Goal: Task Accomplishment & Management: Use online tool/utility

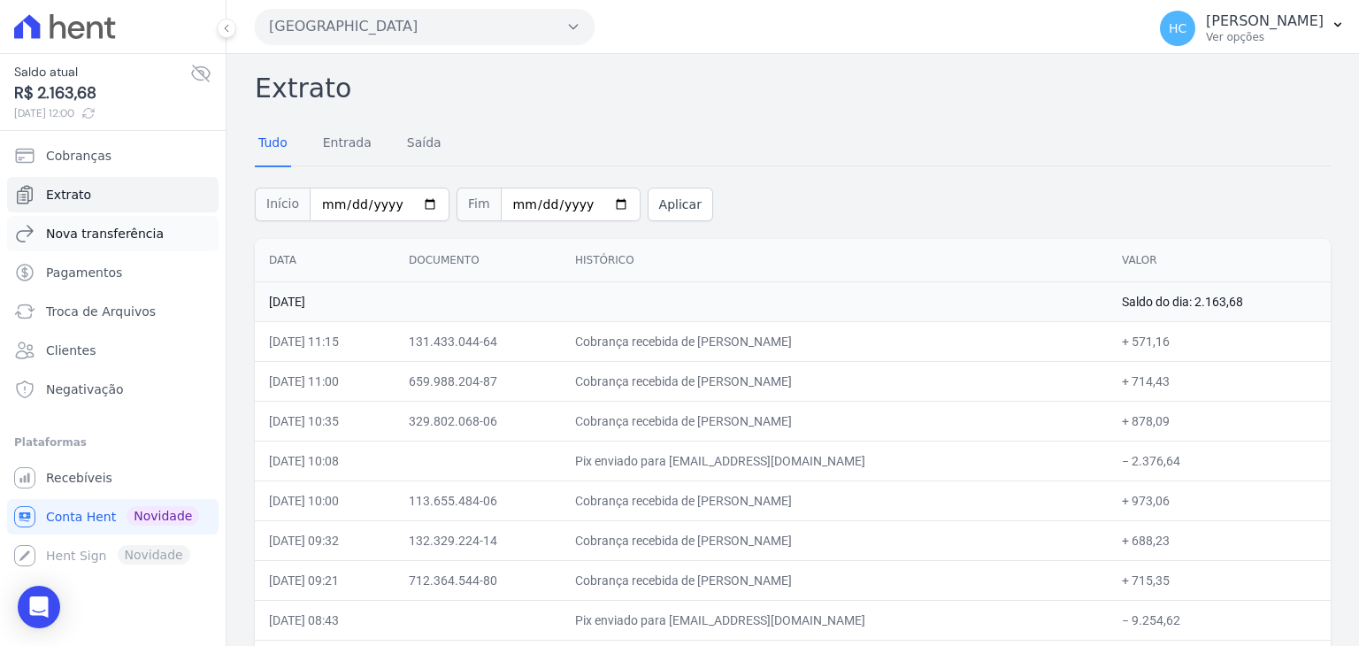
click at [88, 227] on span "Nova transferência" at bounding box center [105, 234] width 118 height 18
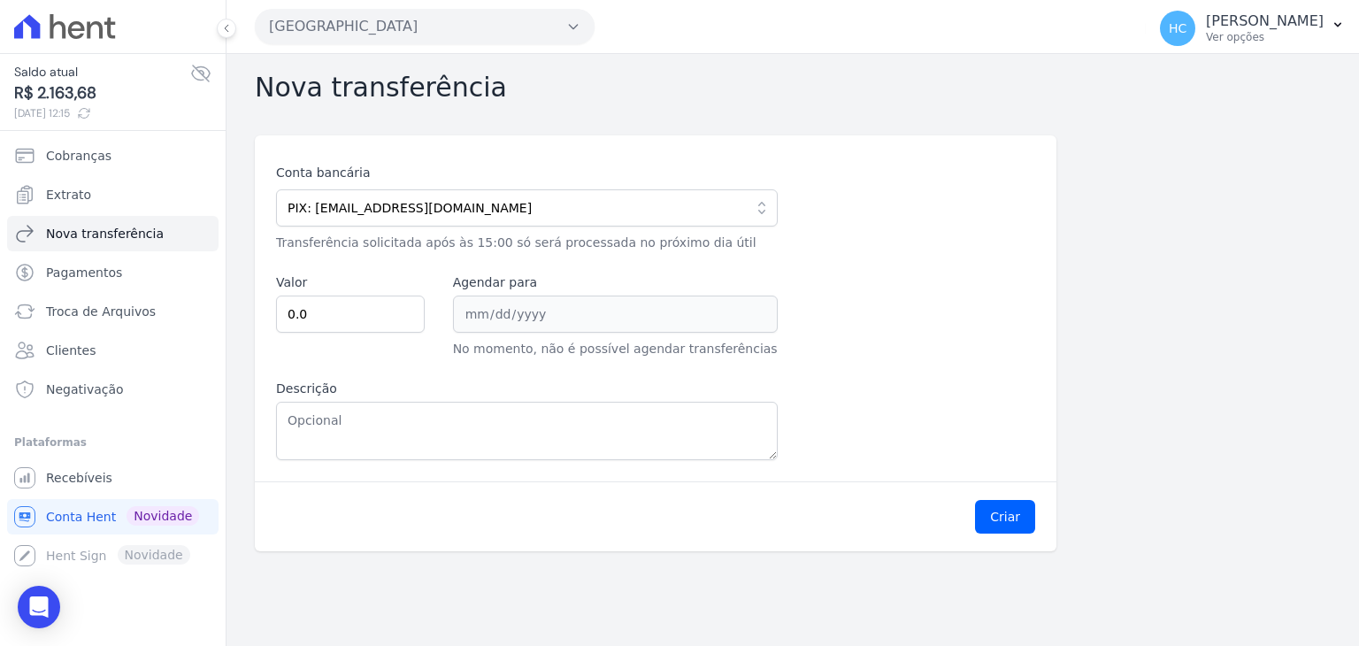
click at [66, 100] on span "R$ 2.163,68" at bounding box center [102, 93] width 176 height 24
copy span "2.163,68"
click at [345, 312] on input "0.0" at bounding box center [350, 313] width 149 height 37
paste input "216368"
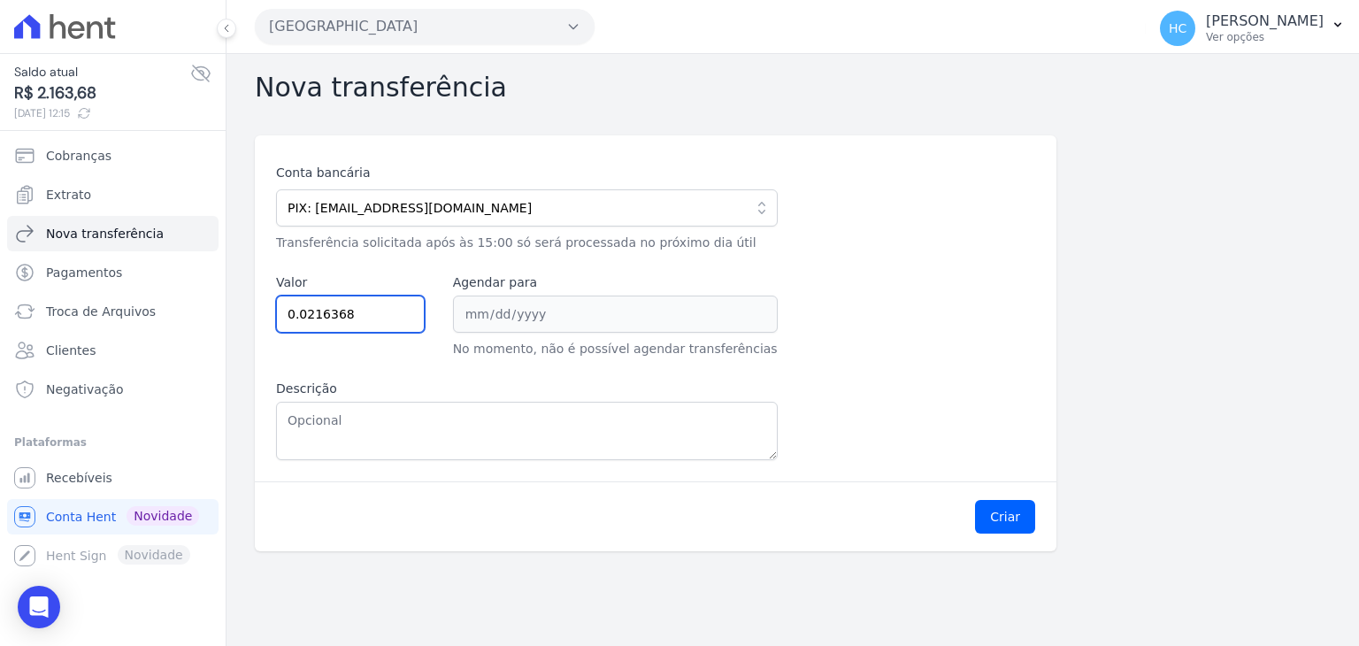
type input "0.0216368"
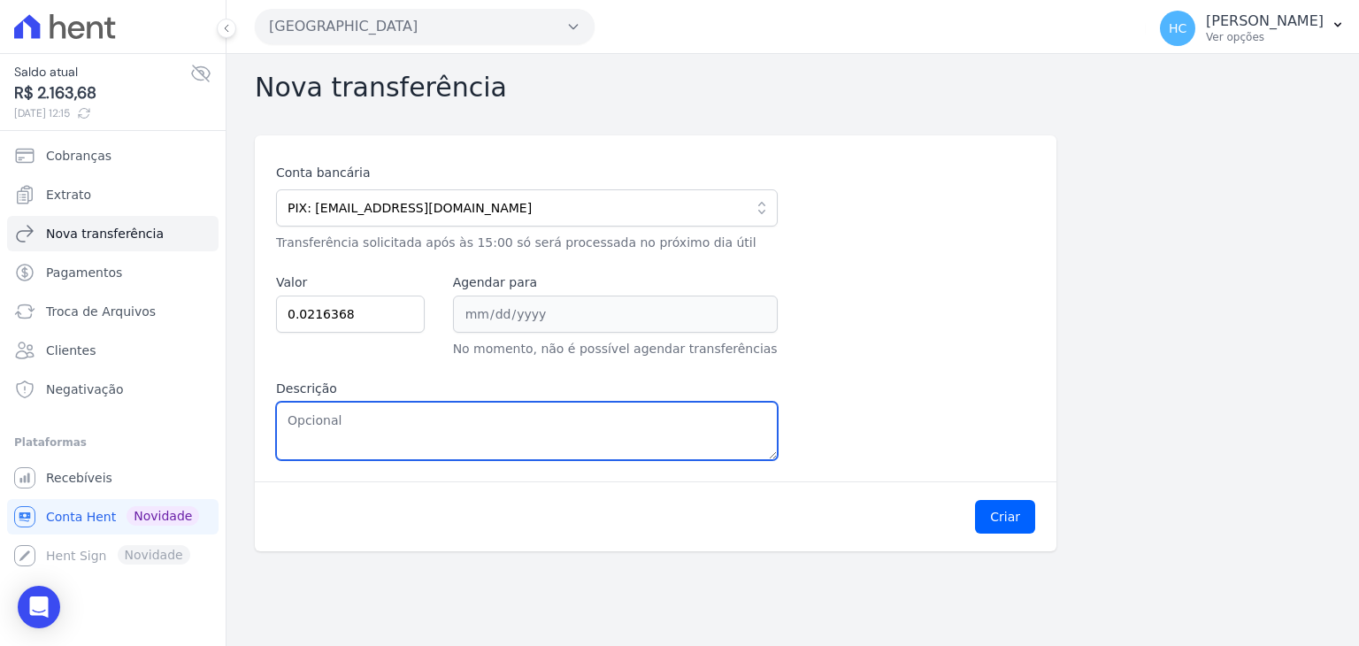
click at [331, 415] on textarea "Descrição" at bounding box center [527, 431] width 502 height 58
paste textarea "2.163,68"
click at [299, 419] on textarea "2.163,68" at bounding box center [527, 431] width 502 height 58
click at [299, 419] on textarea "2163,68" at bounding box center [527, 431] width 502 height 58
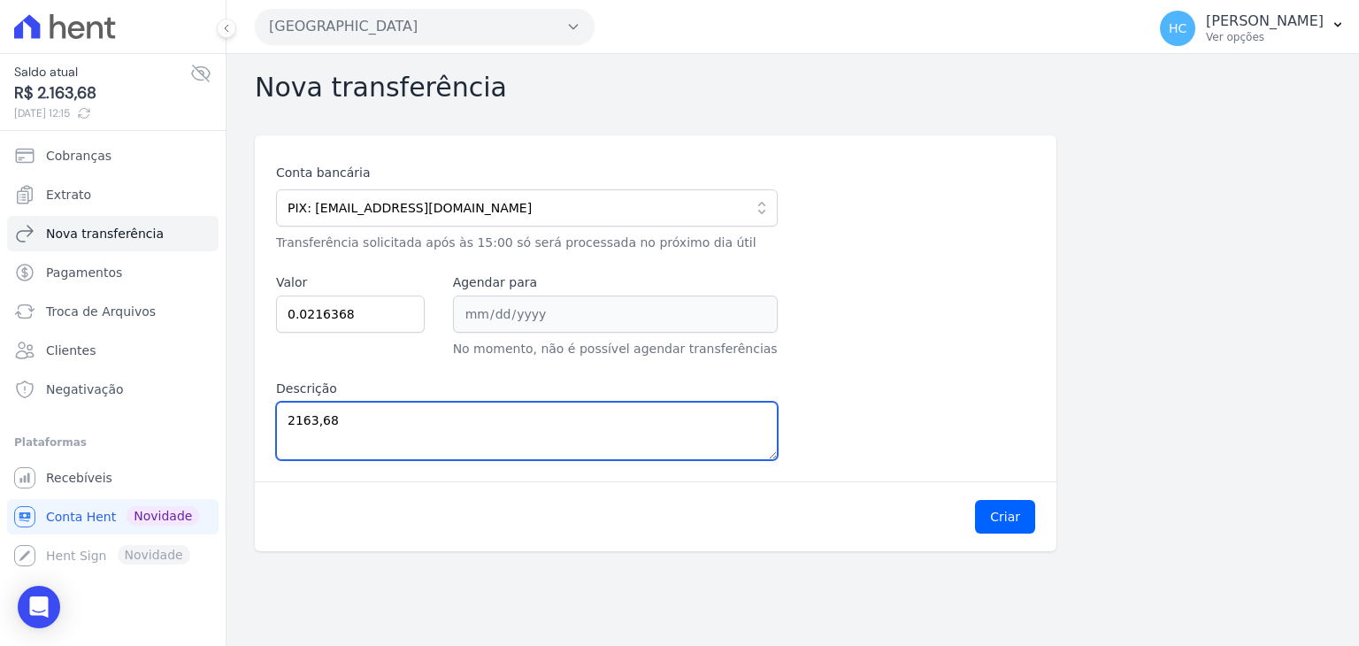
type textarea "2163,68"
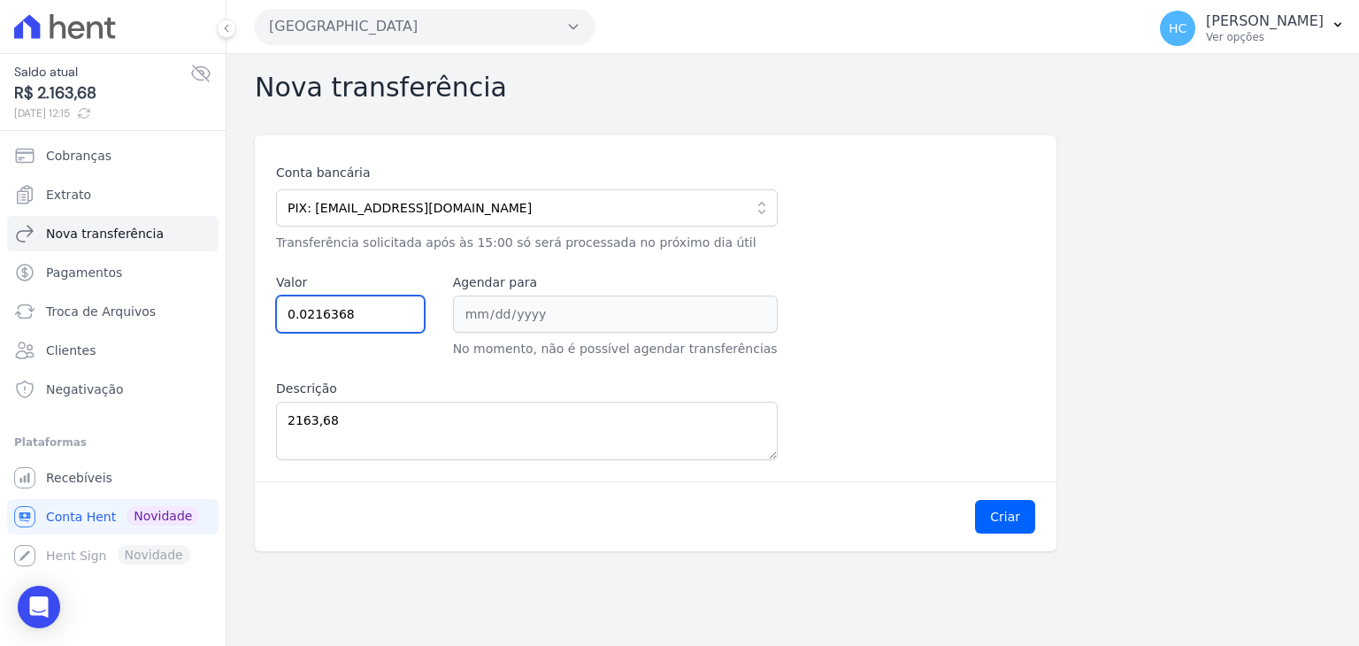
click at [341, 309] on input "0.0216368" at bounding box center [350, 313] width 149 height 37
paste input "2163."
type input "2163.68"
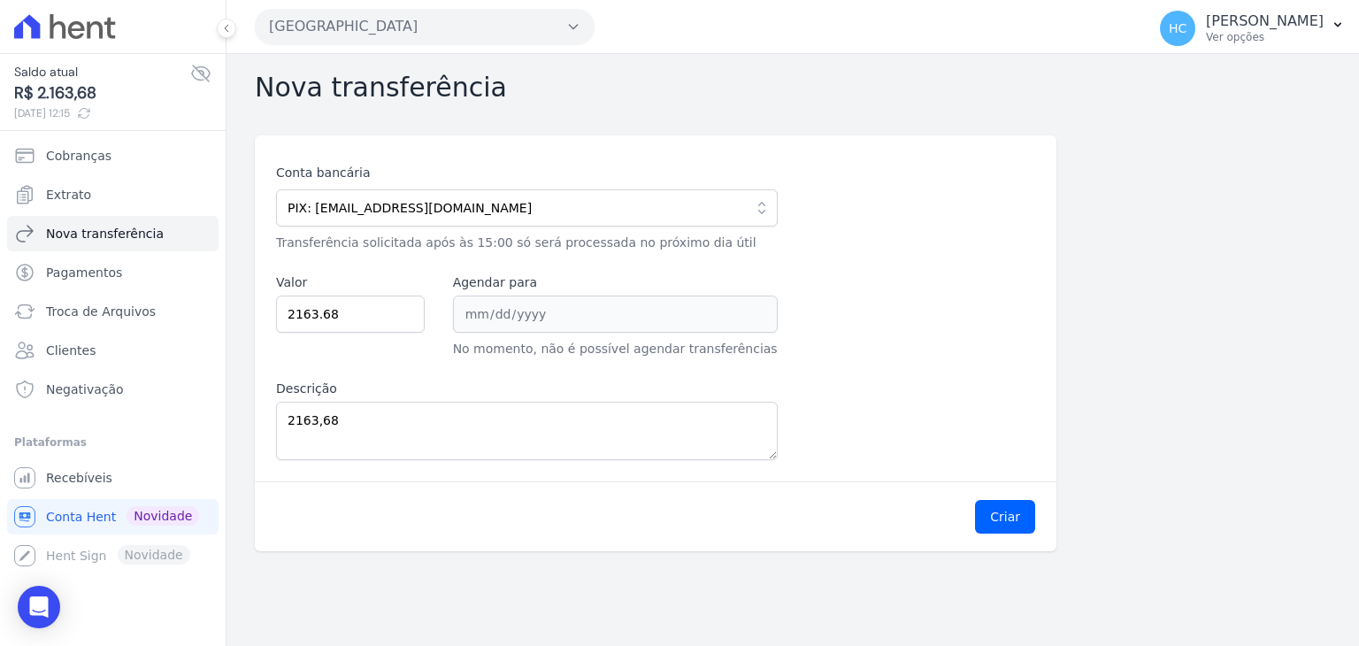
click at [841, 439] on div "Conta bancária PIX: financeiro@priori.com.vc 104 - CAIXA ECONOMICA FEDERAL AG: …" at bounding box center [655, 312] width 759 height 296
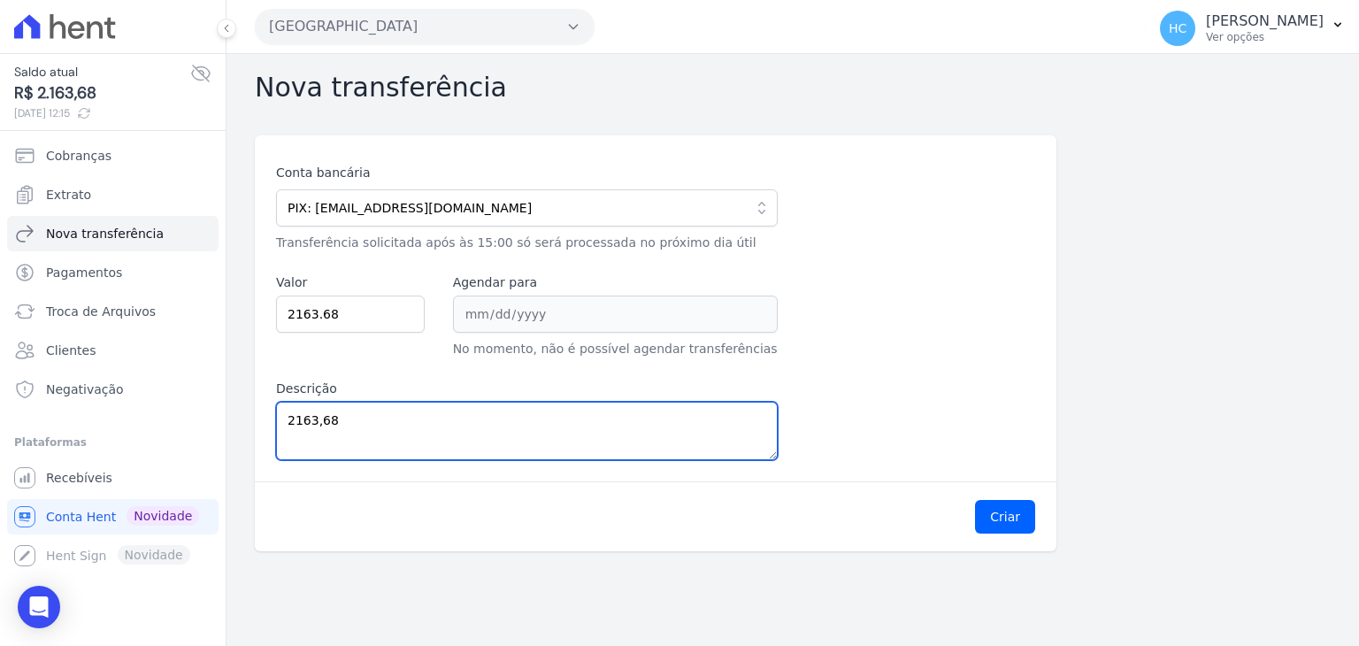
click at [488, 427] on textarea "2163,68" at bounding box center [527, 431] width 502 height 58
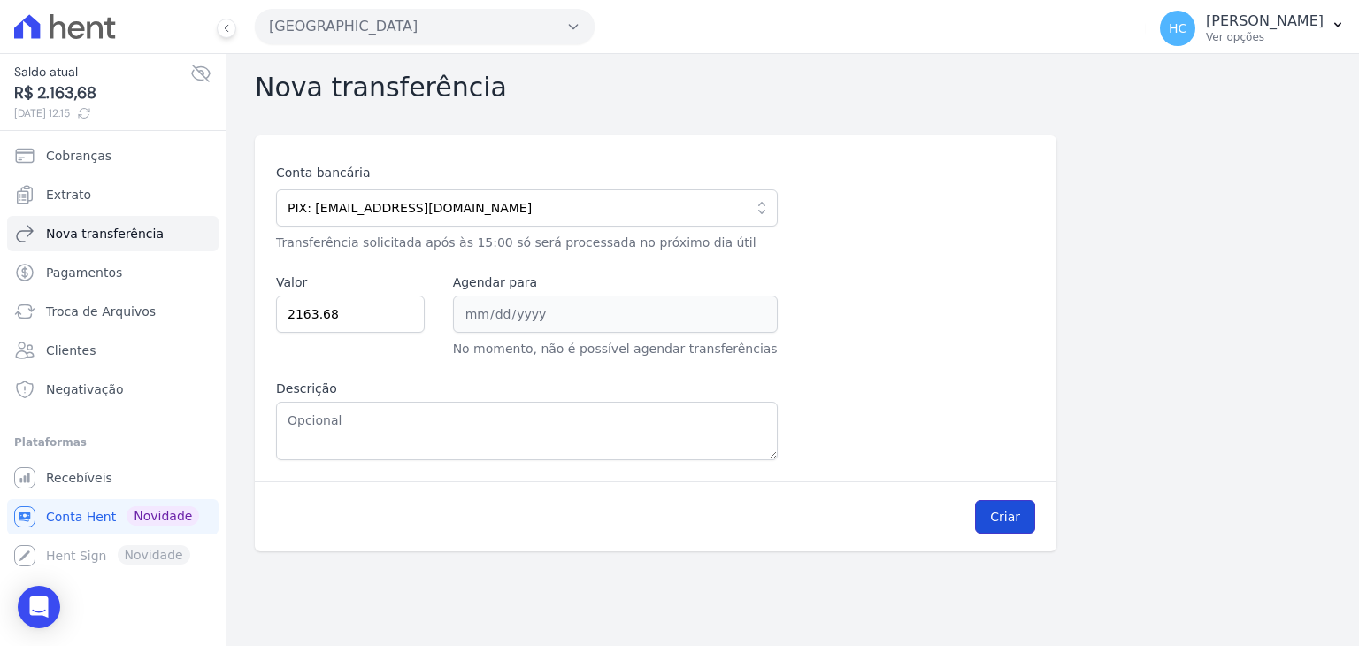
click at [998, 515] on button "Criar" at bounding box center [1005, 517] width 60 height 34
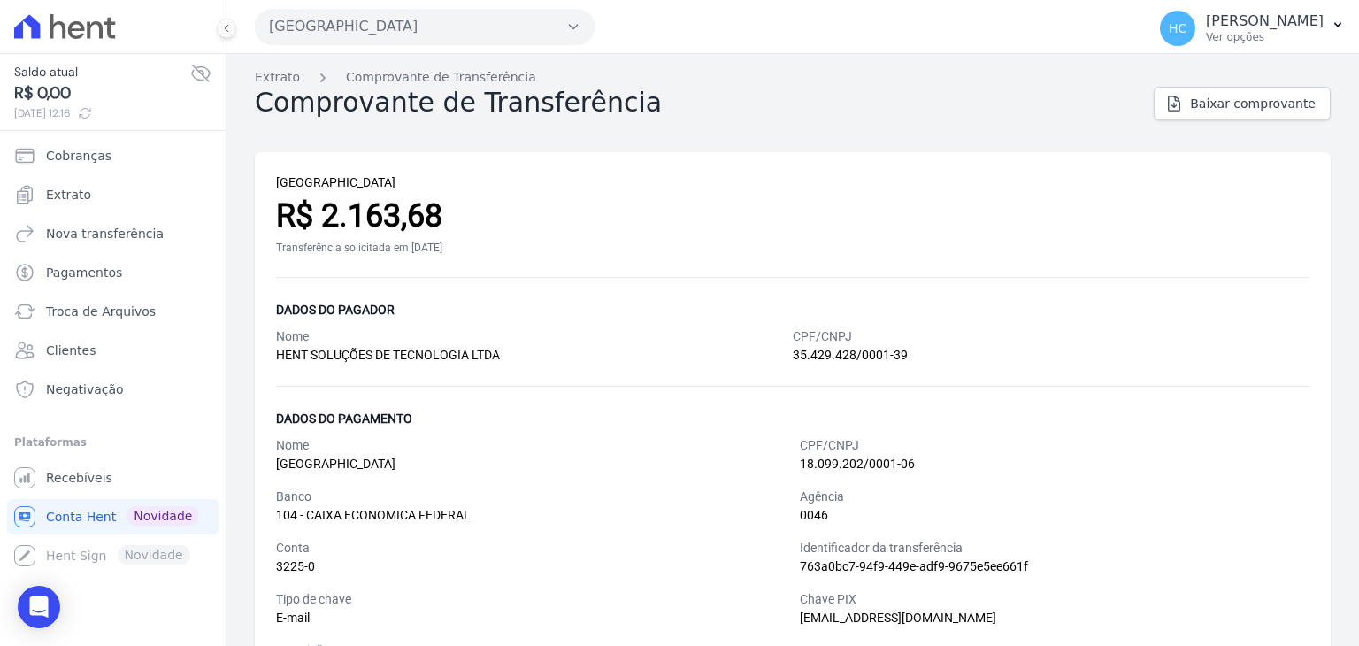
click at [1068, 429] on div "Dados do pagamento Nome PARQUE CANDEIAS CPF/CNPJ 18.099.202/0001-06 Banco 104 -…" at bounding box center [792, 534] width 1033 height 252
